Goal: Use online tool/utility: Utilize a website feature to perform a specific function

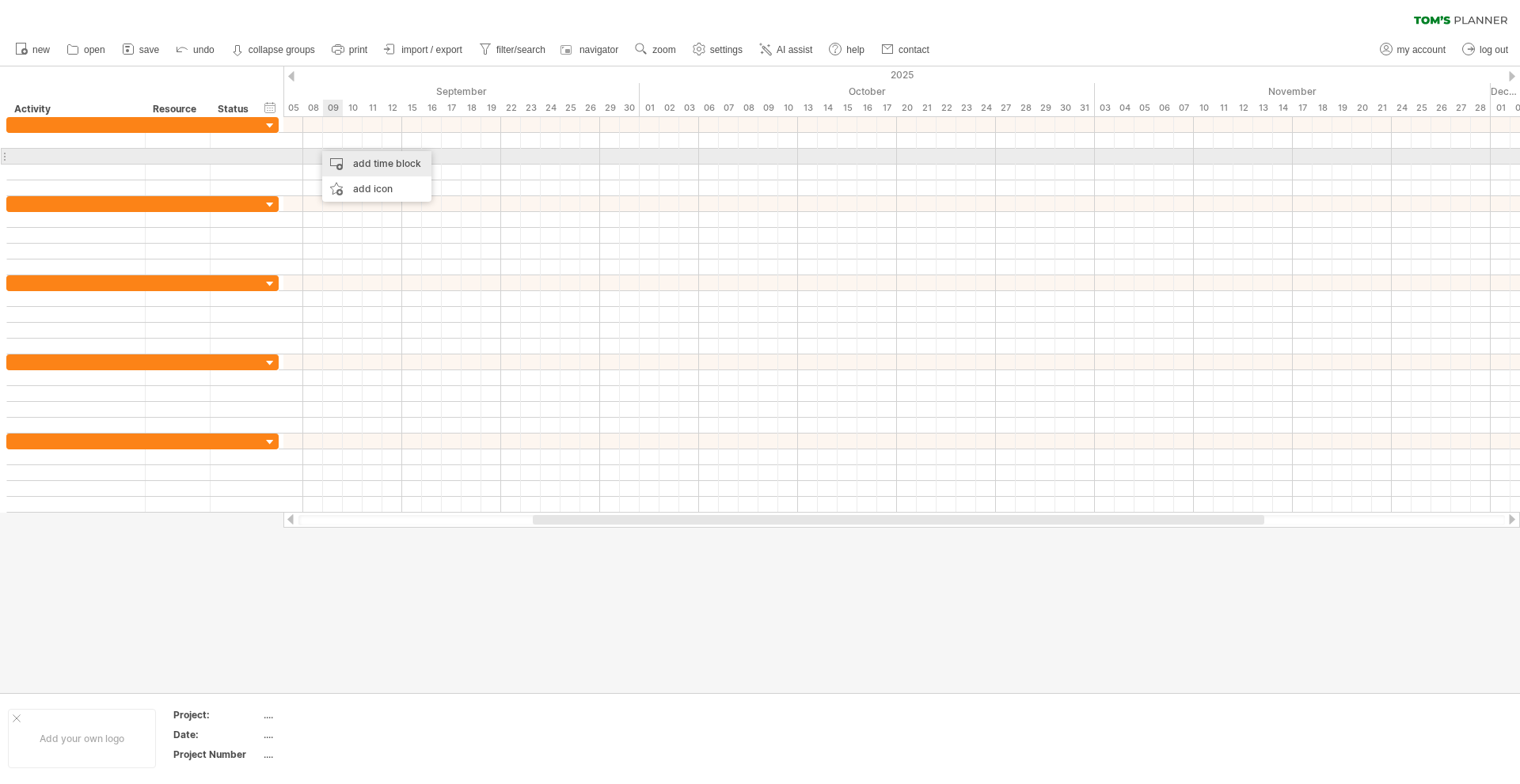
click at [341, 155] on div "add time block" at bounding box center [376, 164] width 109 height 25
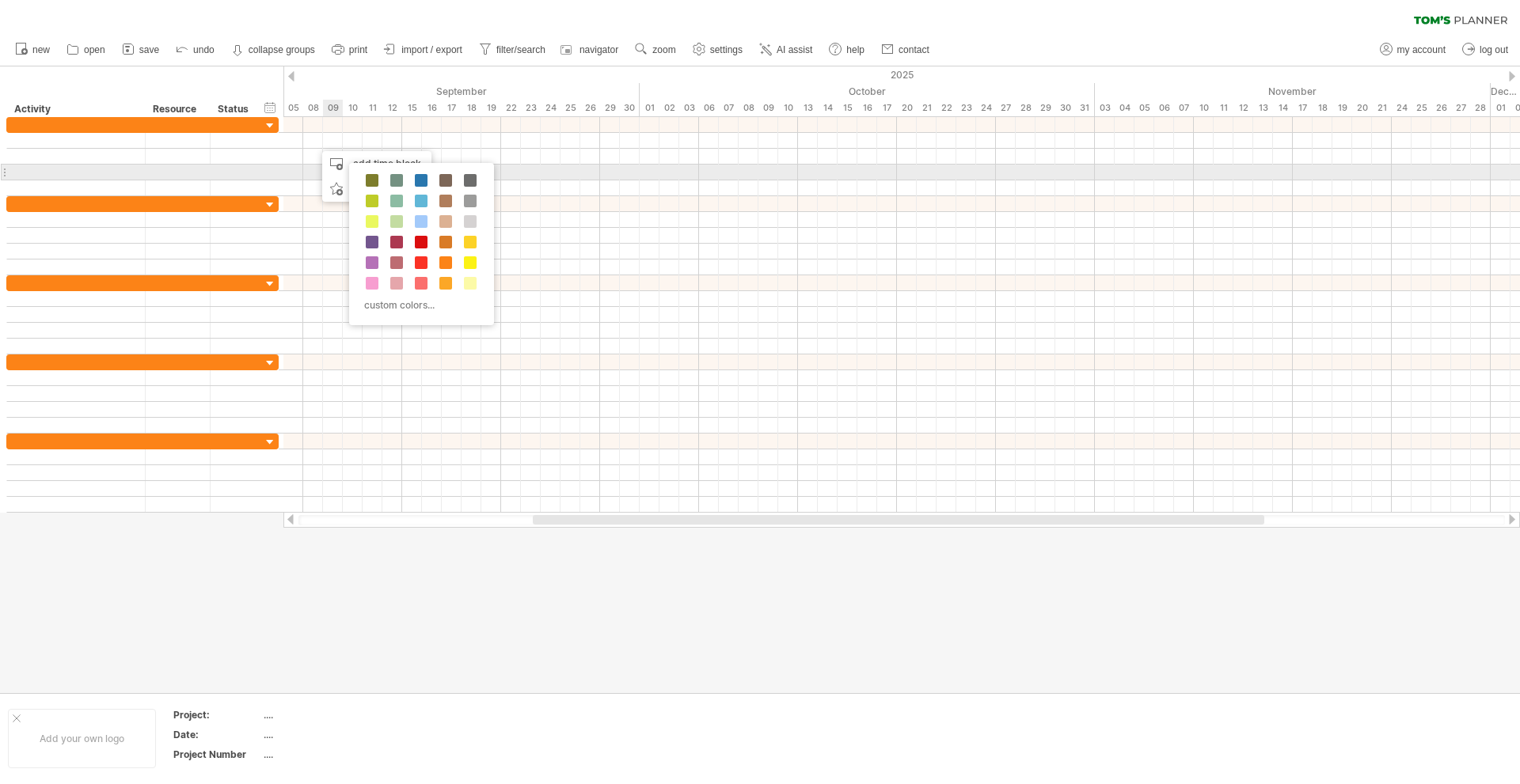
click at [375, 171] on div "custom colors..." at bounding box center [422, 243] width 145 height 162
click at [368, 181] on span at bounding box center [372, 180] width 12 height 12
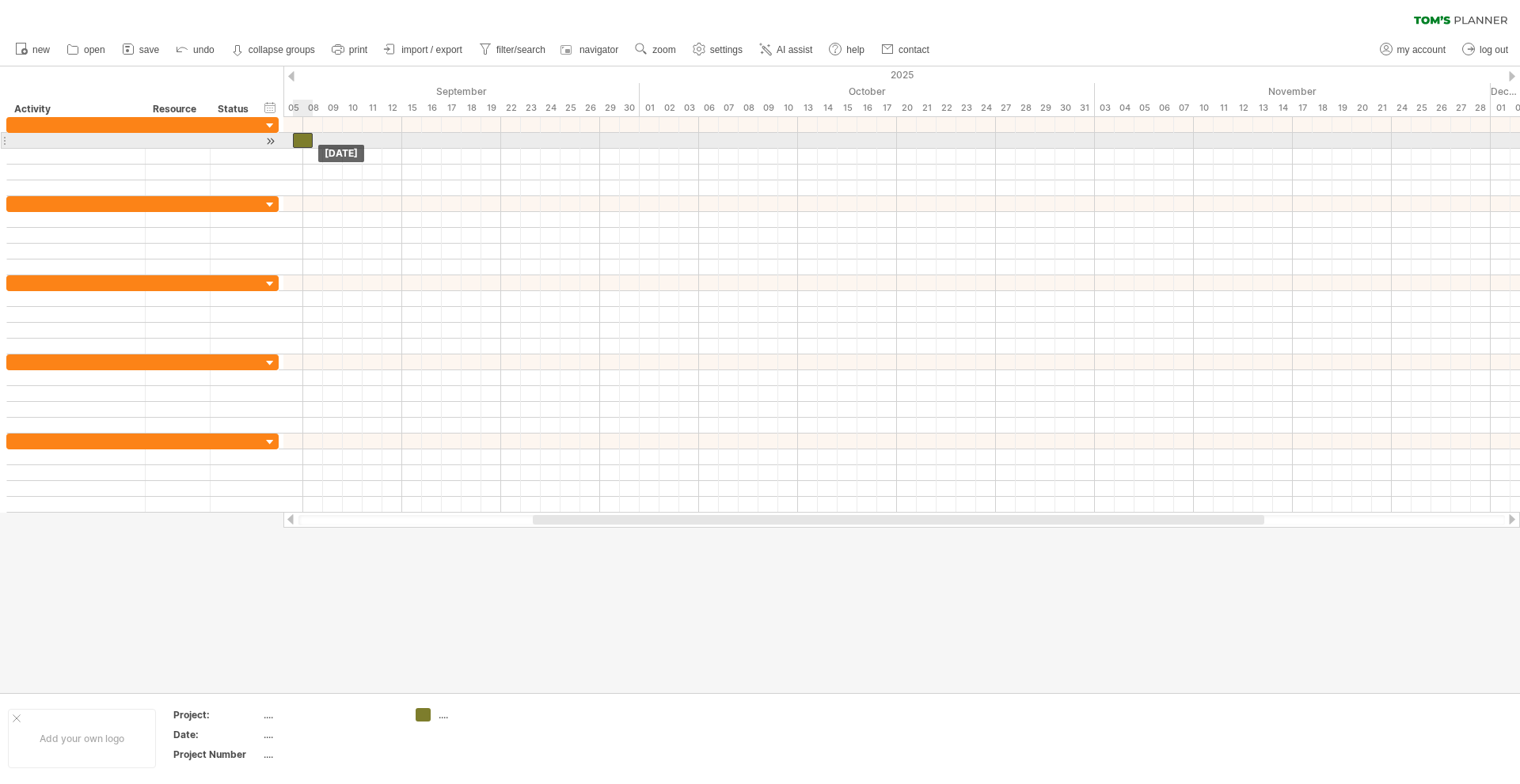
drag, startPoint x: 326, startPoint y: 136, endPoint x: 302, endPoint y: 137, distance: 24.0
click at [302, 137] on div at bounding box center [303, 140] width 20 height 15
click at [312, 138] on span at bounding box center [312, 140] width 6 height 15
drag, startPoint x: 312, startPoint y: 138, endPoint x: 429, endPoint y: 138, distance: 117.0
click at [425, 138] on span at bounding box center [422, 140] width 6 height 15
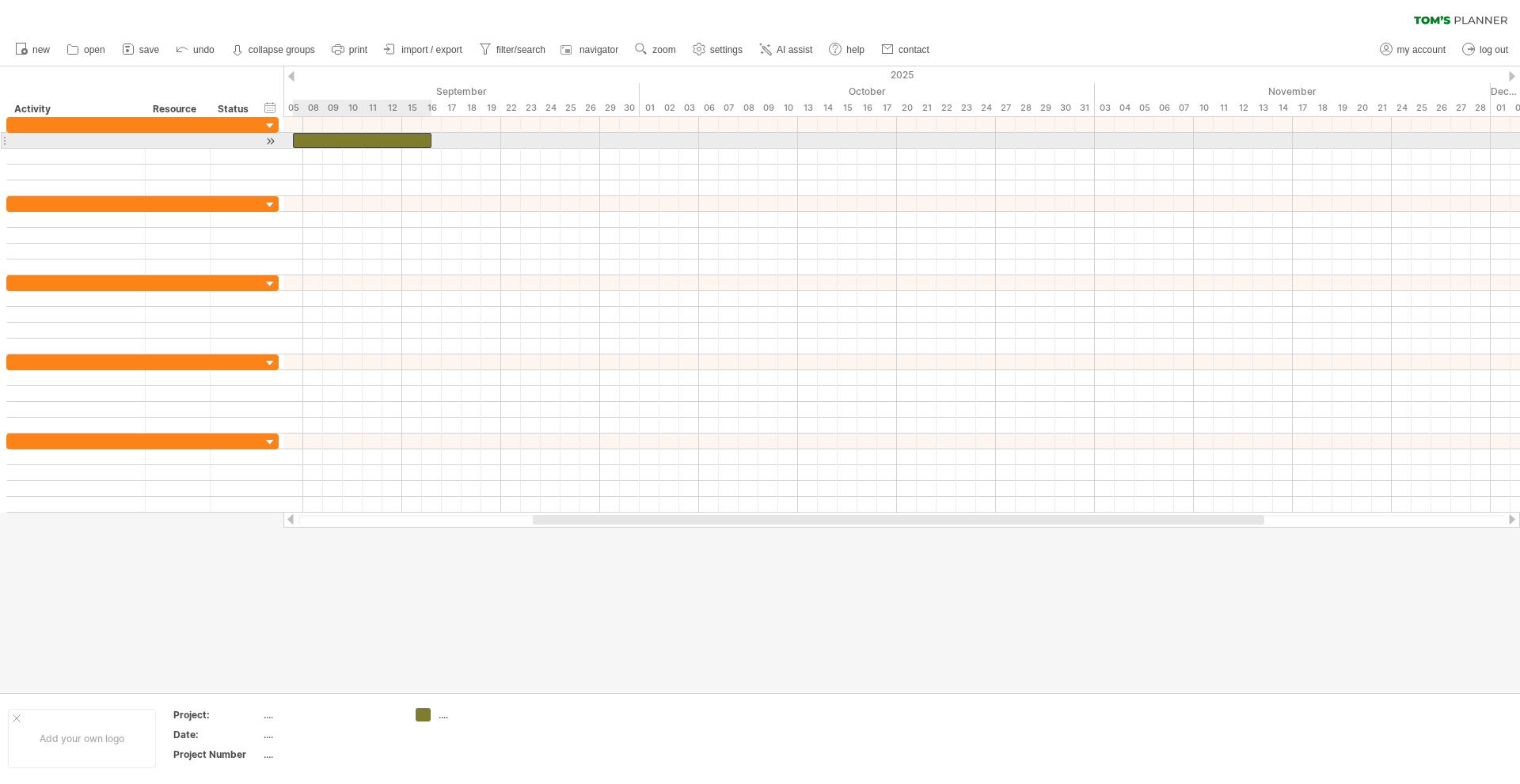
click at [360, 138] on div at bounding box center [362, 140] width 138 height 15
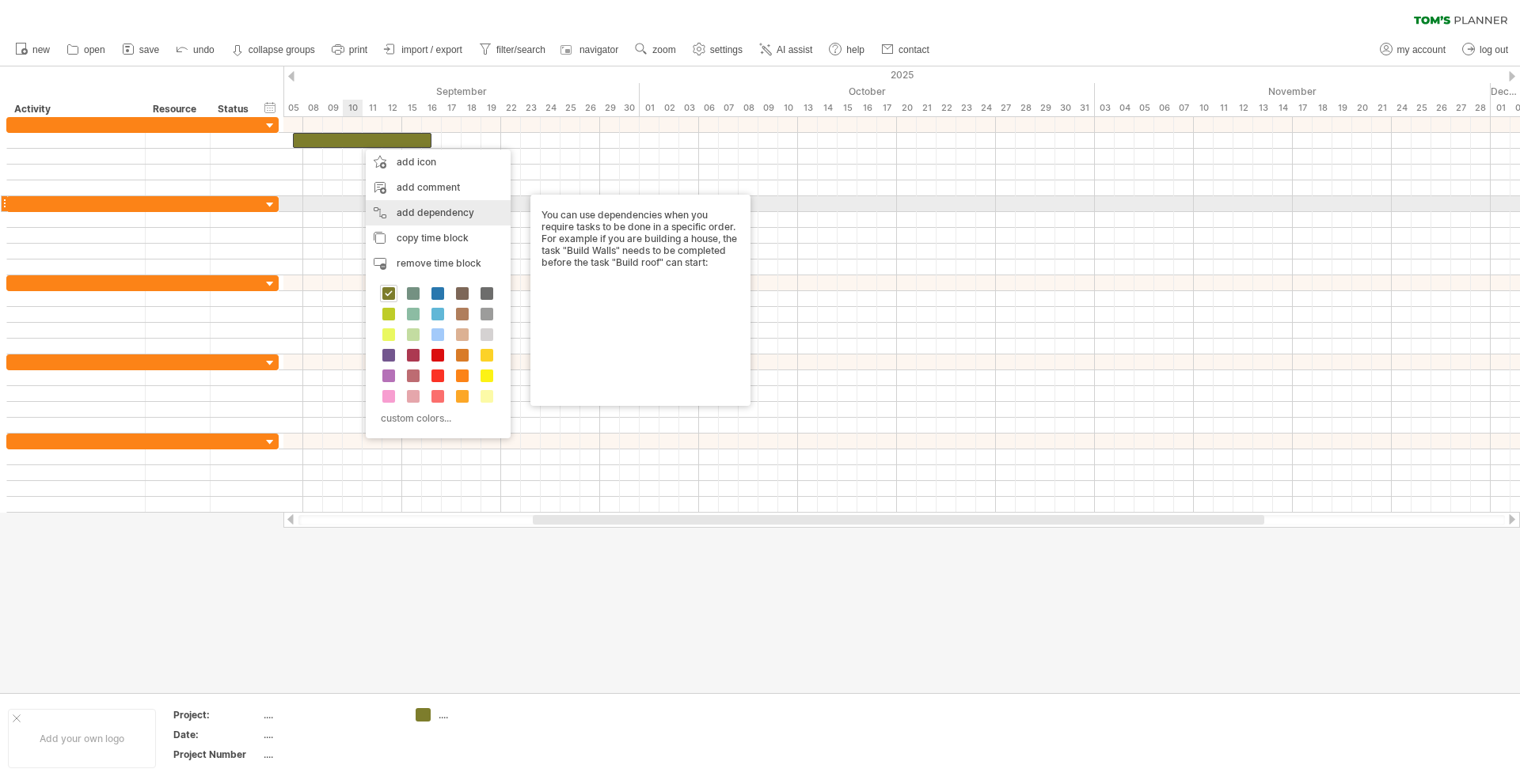
click at [422, 206] on div "add dependency You can use dependencies when you require tasks to be done in a …" at bounding box center [438, 213] width 145 height 25
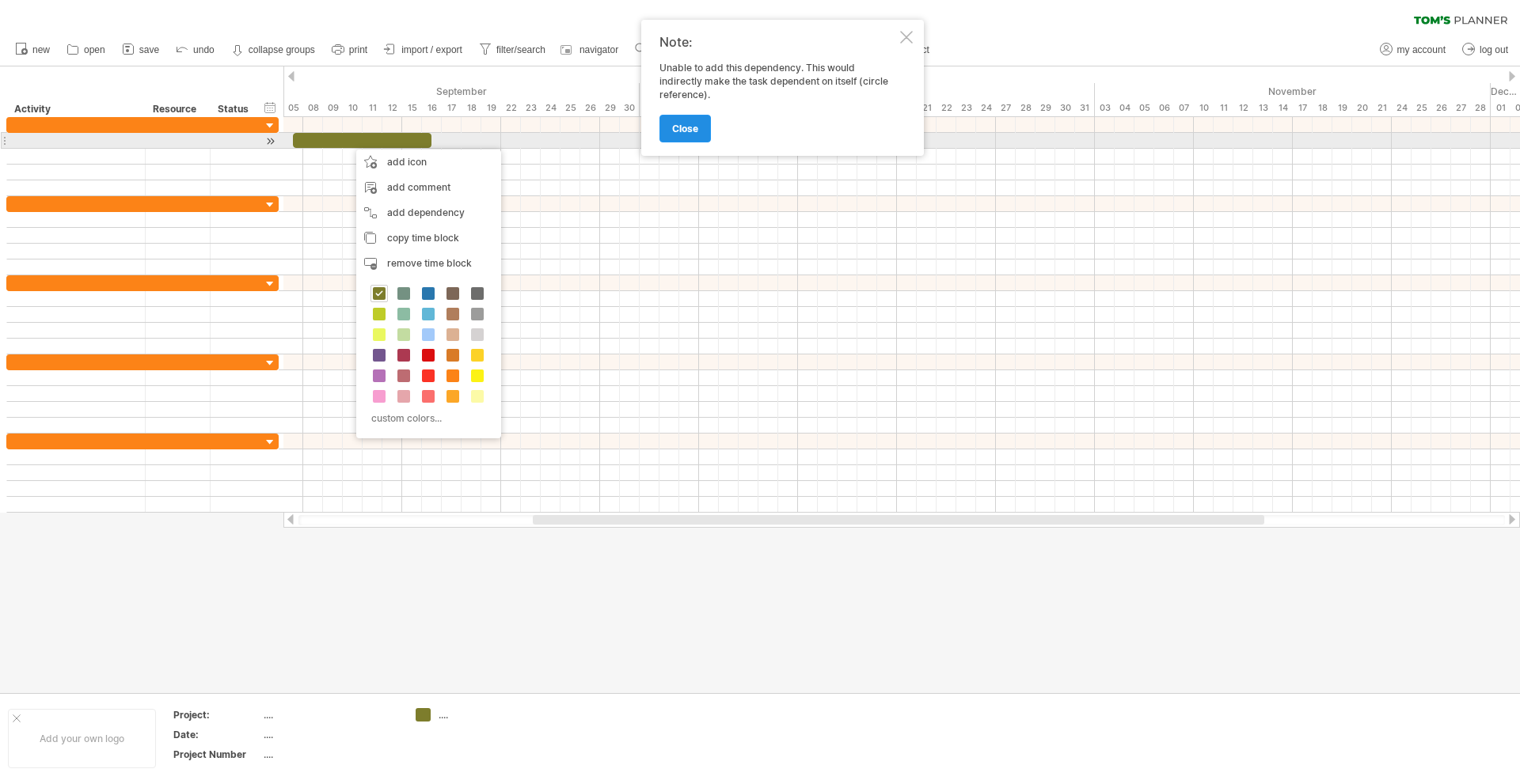
click at [697, 134] on span "close" at bounding box center [685, 129] width 26 height 12
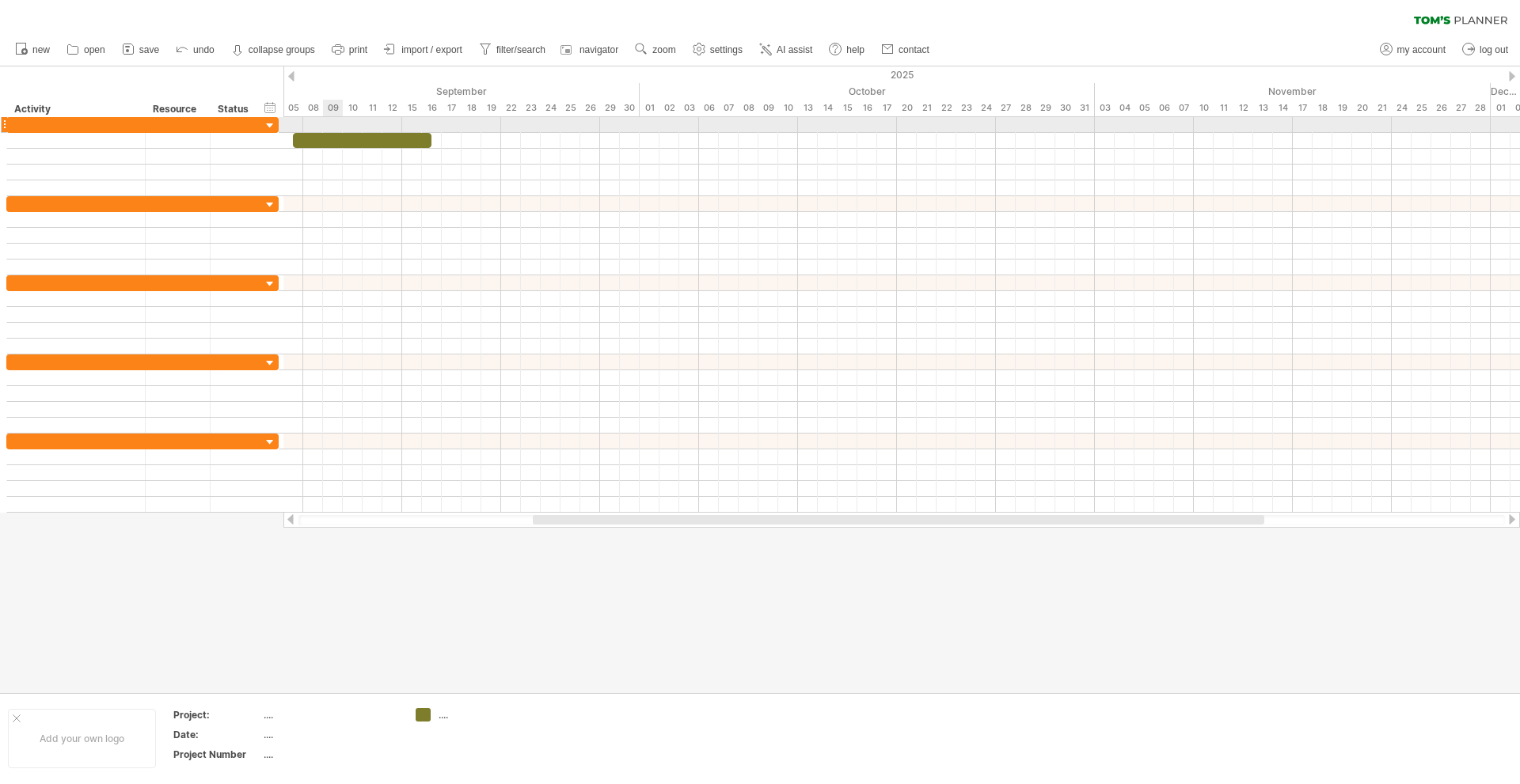
click at [335, 139] on div at bounding box center [362, 140] width 138 height 15
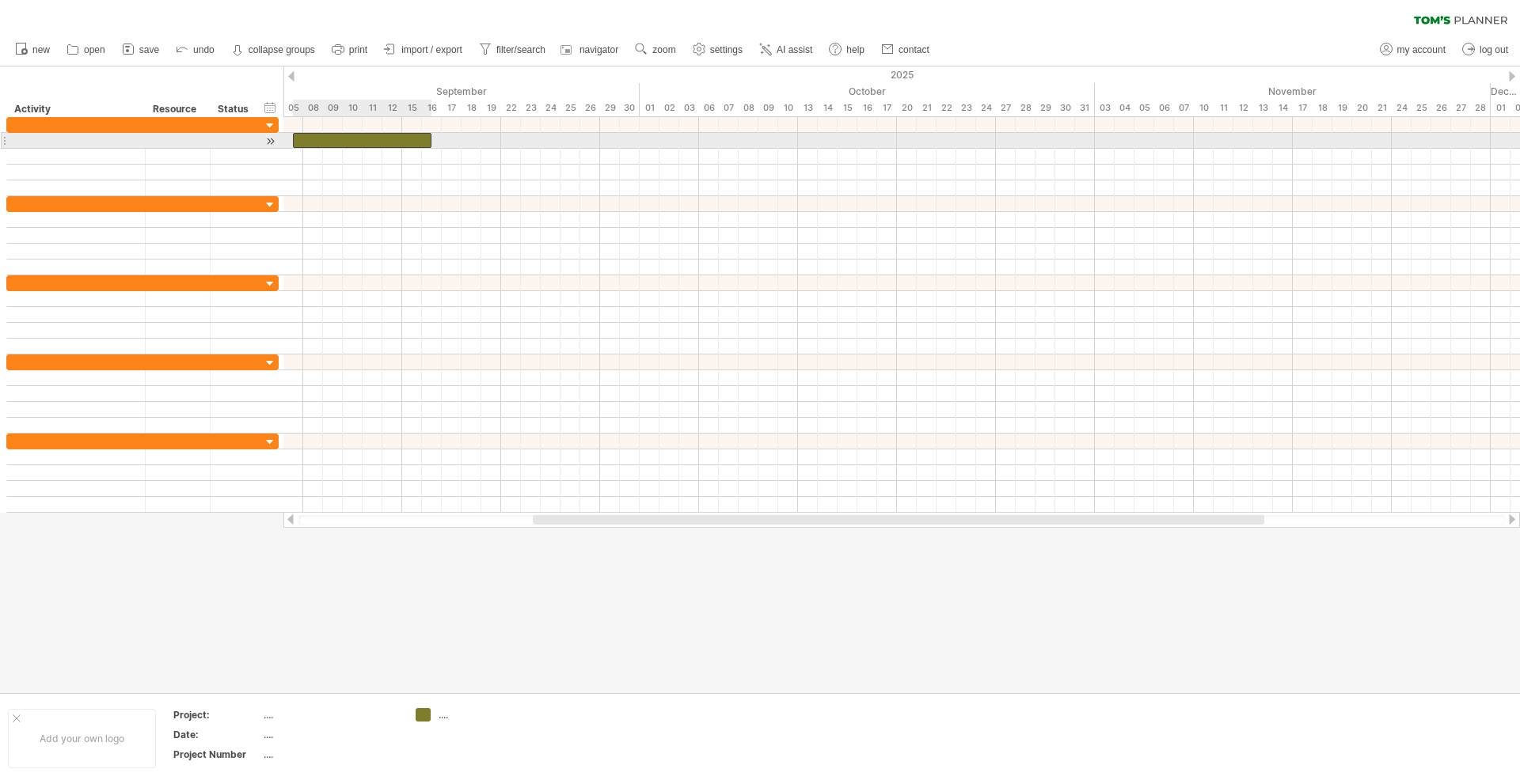
click at [335, 139] on div at bounding box center [362, 140] width 138 height 15
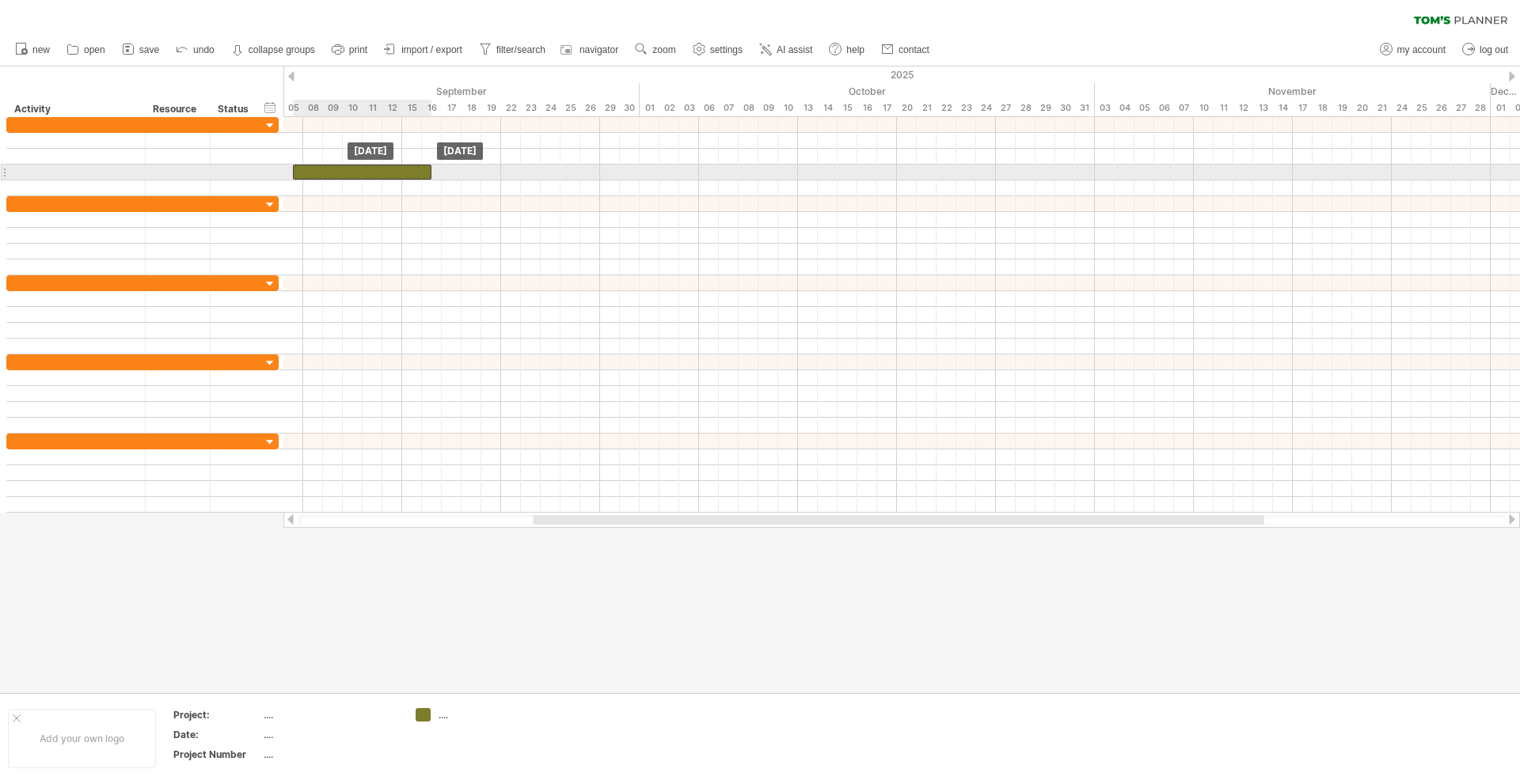
drag, startPoint x: 335, startPoint y: 139, endPoint x: 330, endPoint y: 170, distance: 31.4
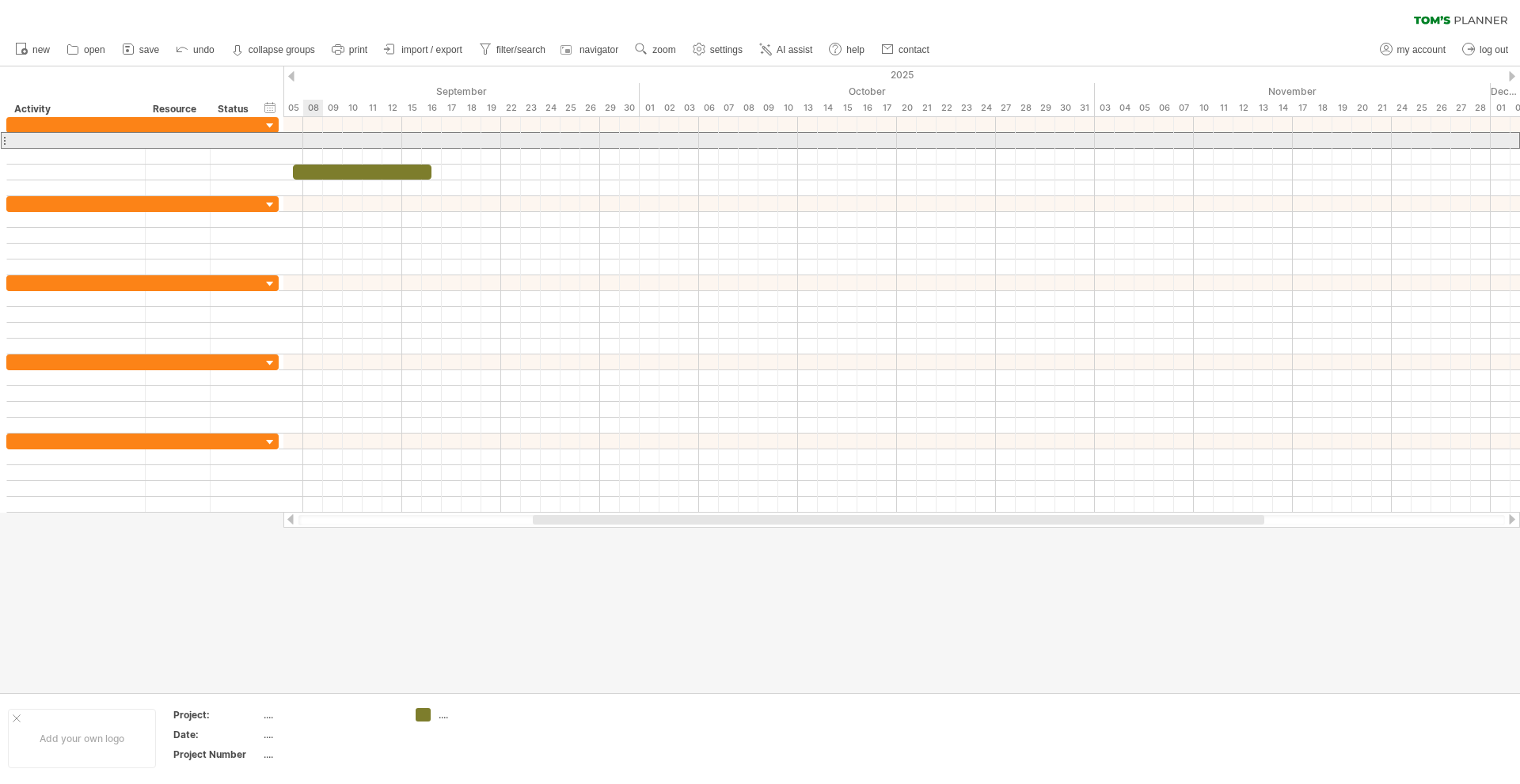
click at [225, 137] on div at bounding box center [236, 140] width 35 height 15
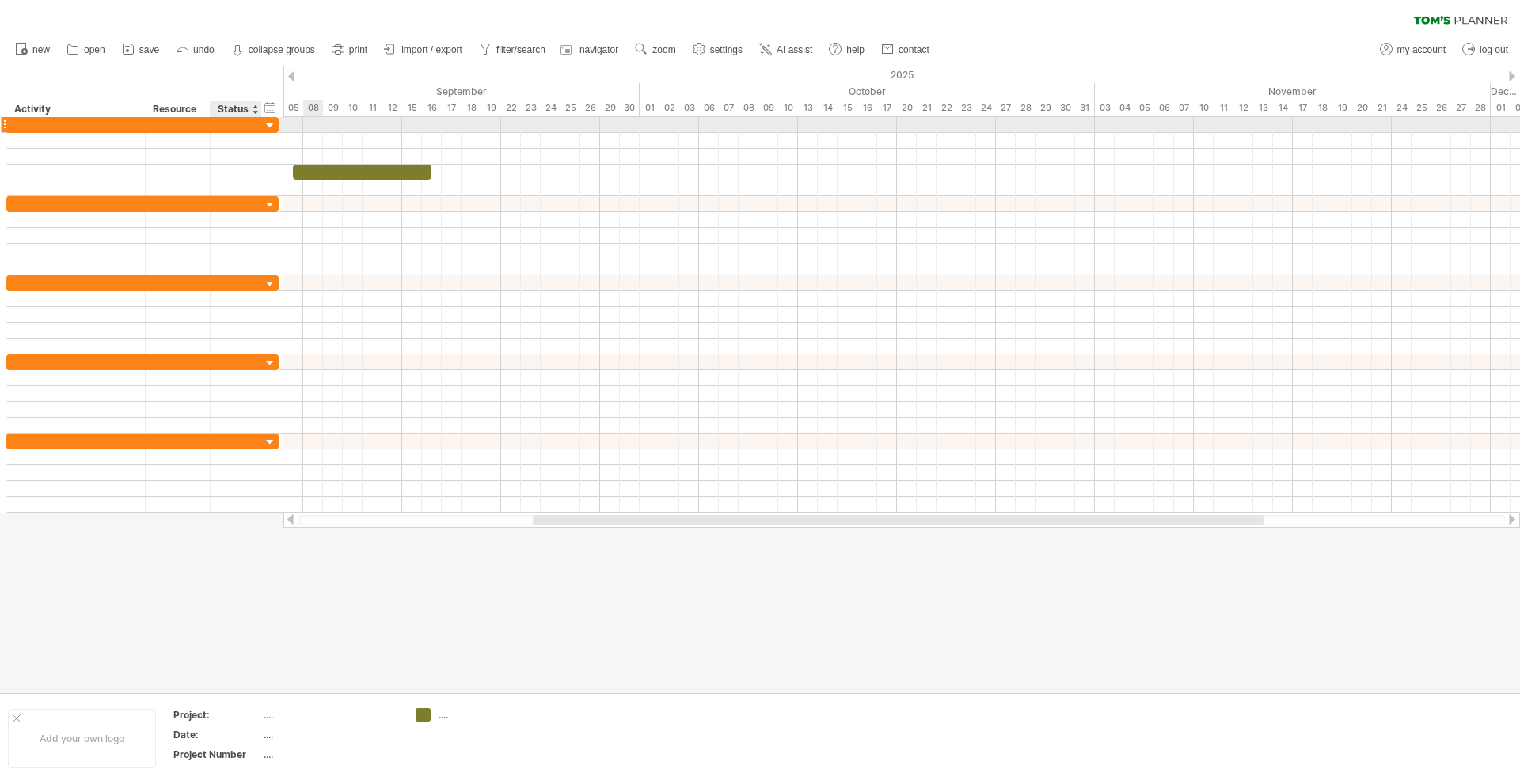
click at [260, 121] on div at bounding box center [259, 125] width 8 height 16
click at [263, 127] on div at bounding box center [270, 126] width 15 height 15
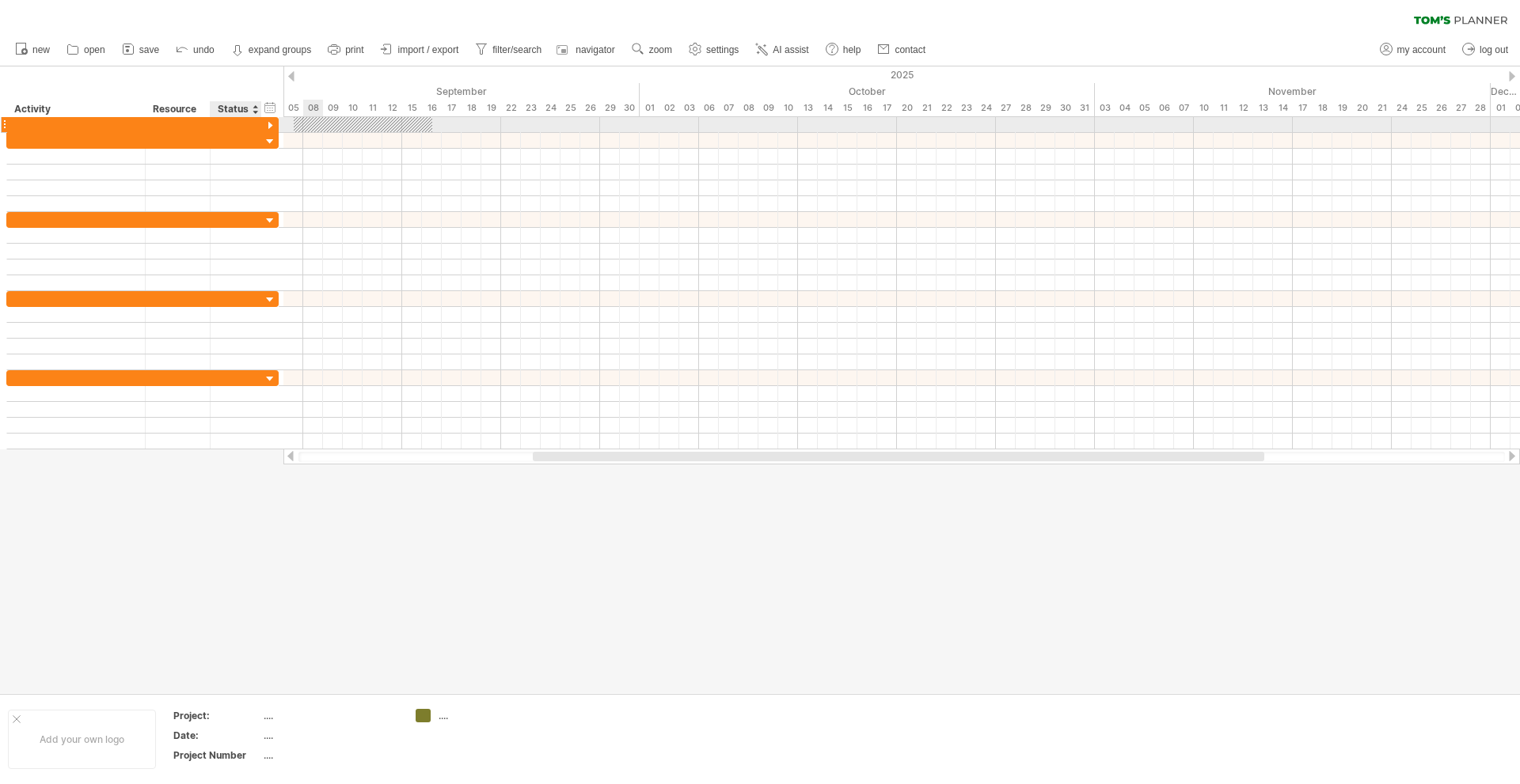
click at [263, 127] on div at bounding box center [270, 126] width 15 height 15
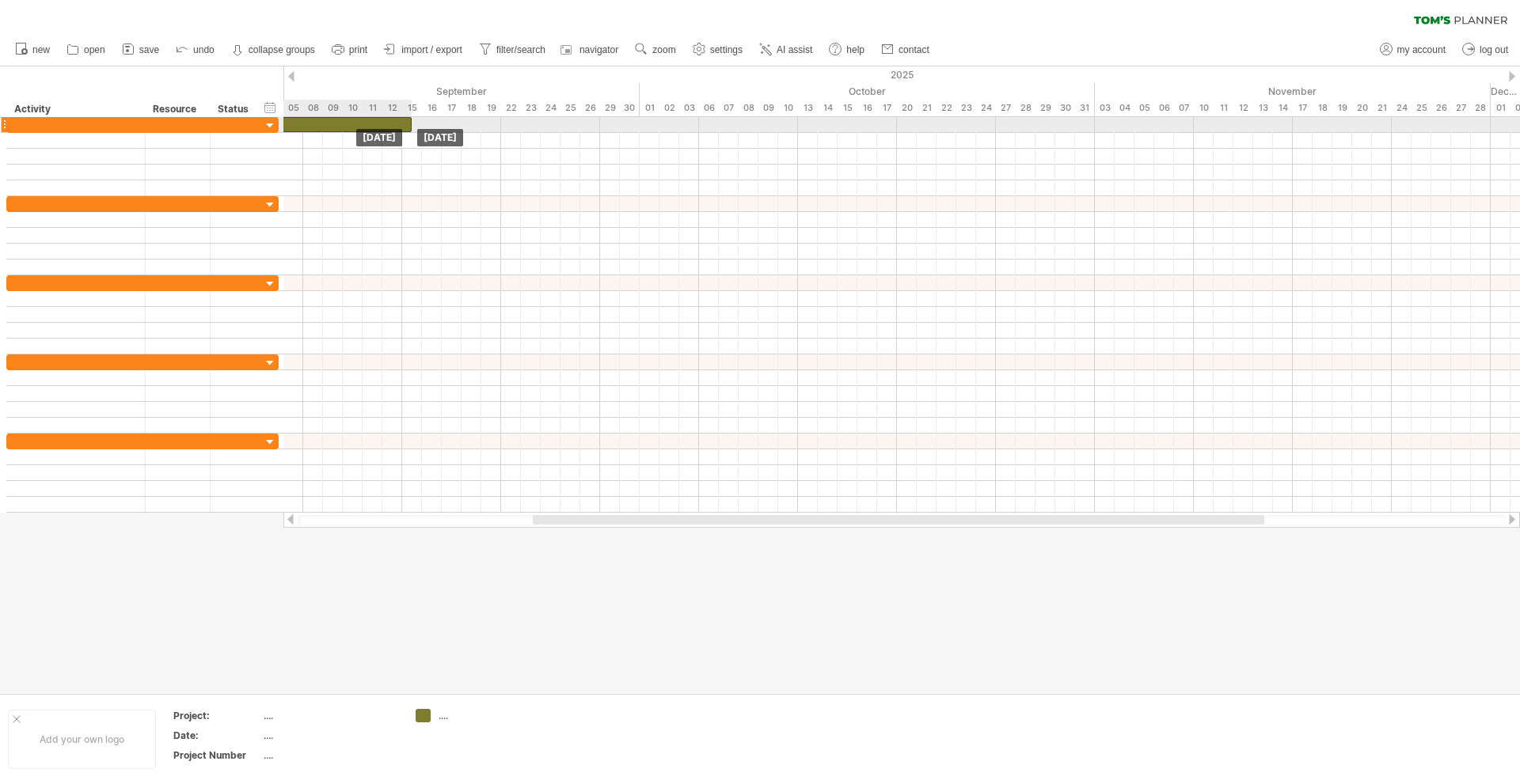
drag, startPoint x: 347, startPoint y: 172, endPoint x: 327, endPoint y: 122, distance: 53.9
